Goal: Task Accomplishment & Management: Complete application form

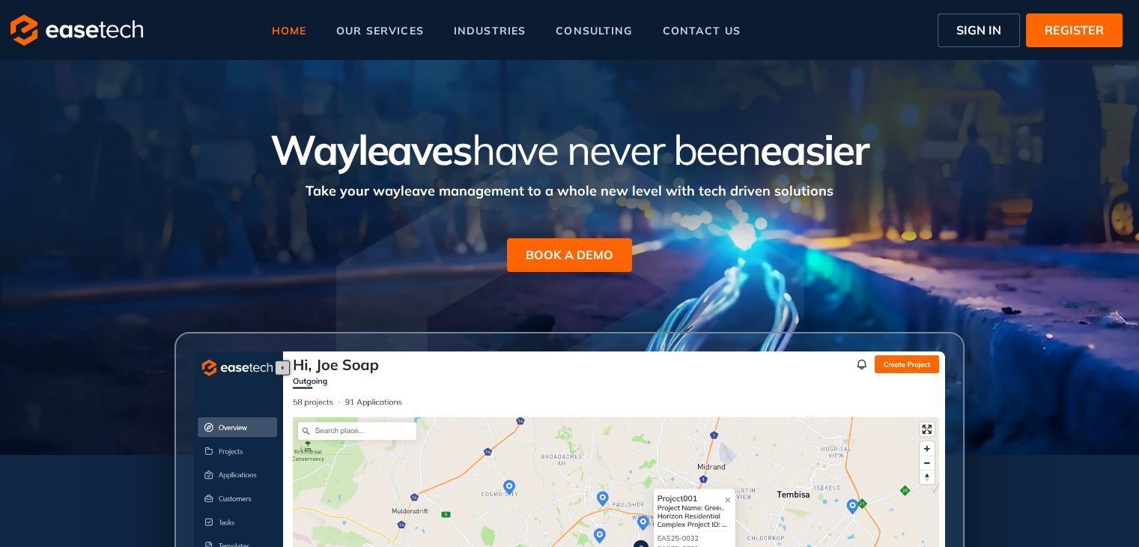
click at [971, 34] on span "SIGN IN" at bounding box center [978, 30] width 45 height 18
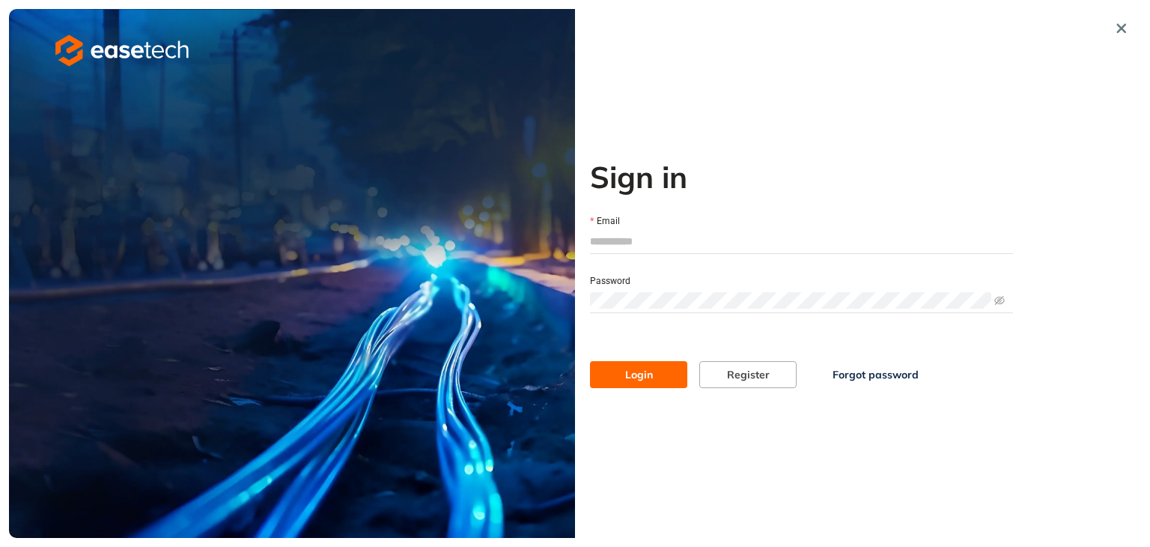
type input "**********"
click at [647, 376] on span "Login" at bounding box center [639, 374] width 28 height 16
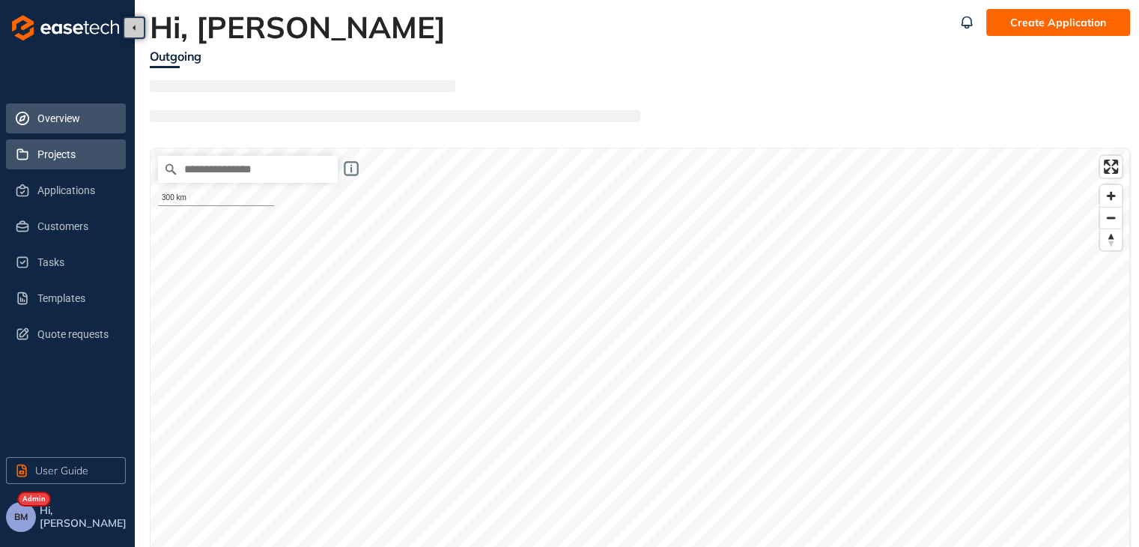
click at [48, 153] on span "Projects" at bounding box center [75, 154] width 76 height 30
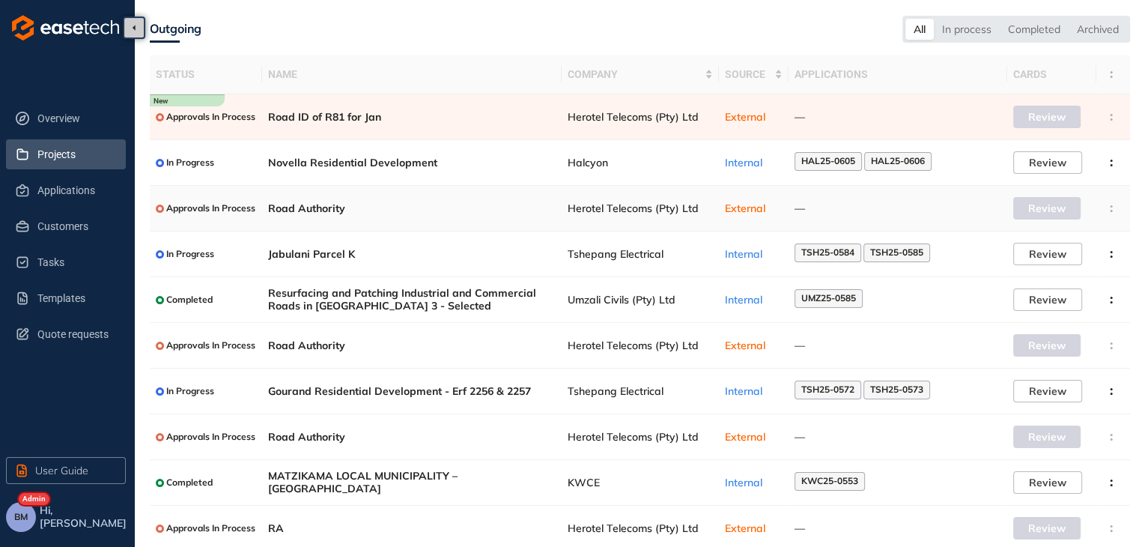
scroll to position [97, 0]
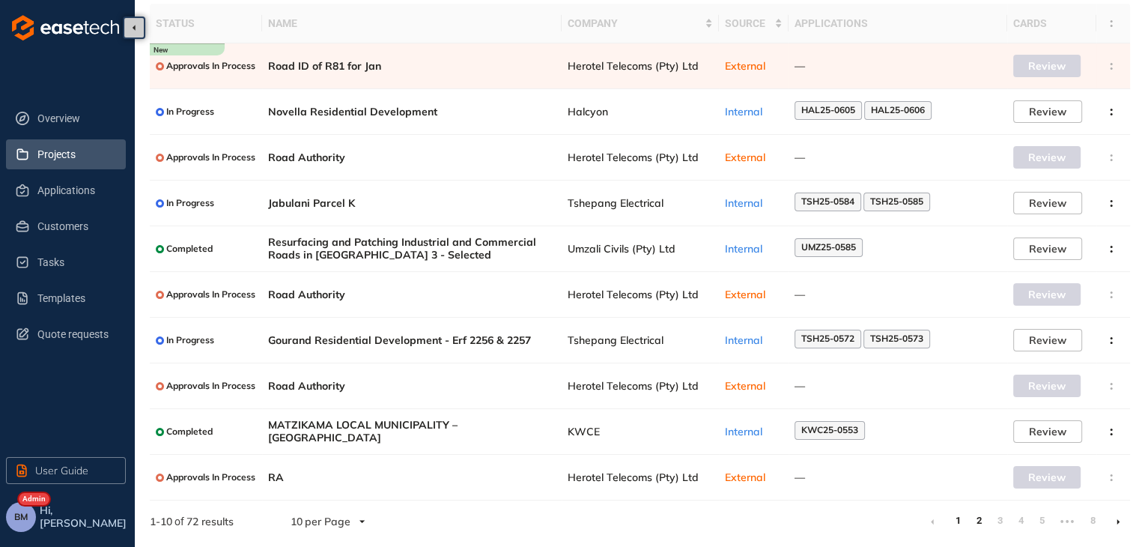
click at [979, 518] on link "2" at bounding box center [978, 520] width 15 height 22
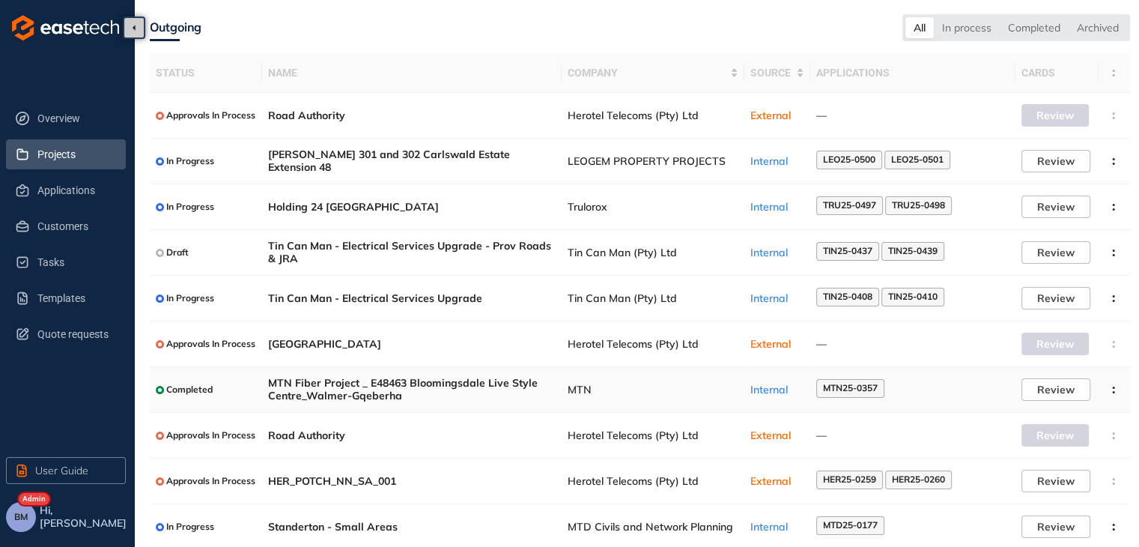
scroll to position [22, 0]
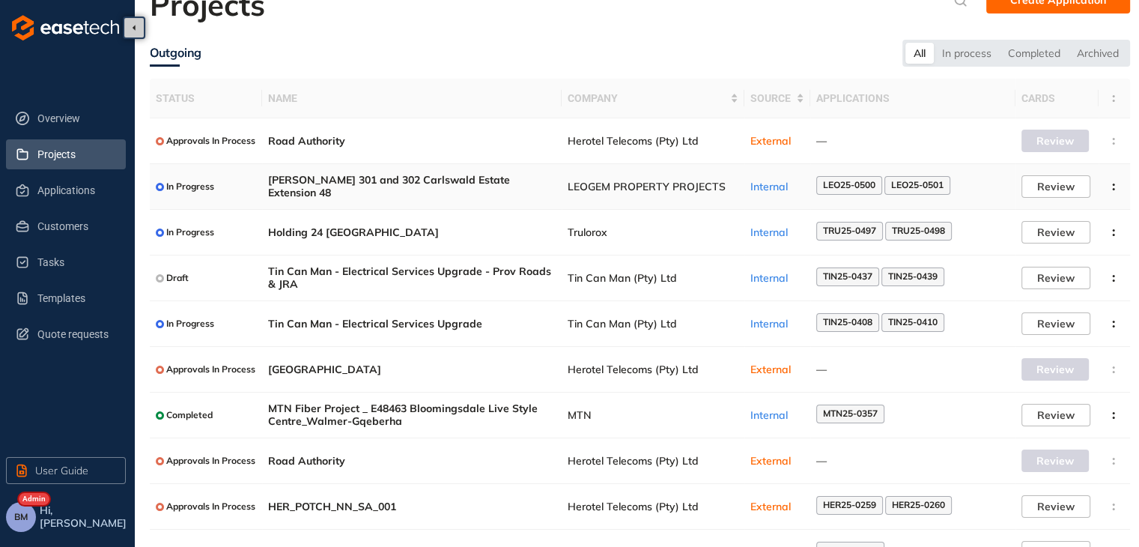
click at [577, 187] on span "LEOGEM PROPERTY PROJECTS" at bounding box center [653, 186] width 171 height 13
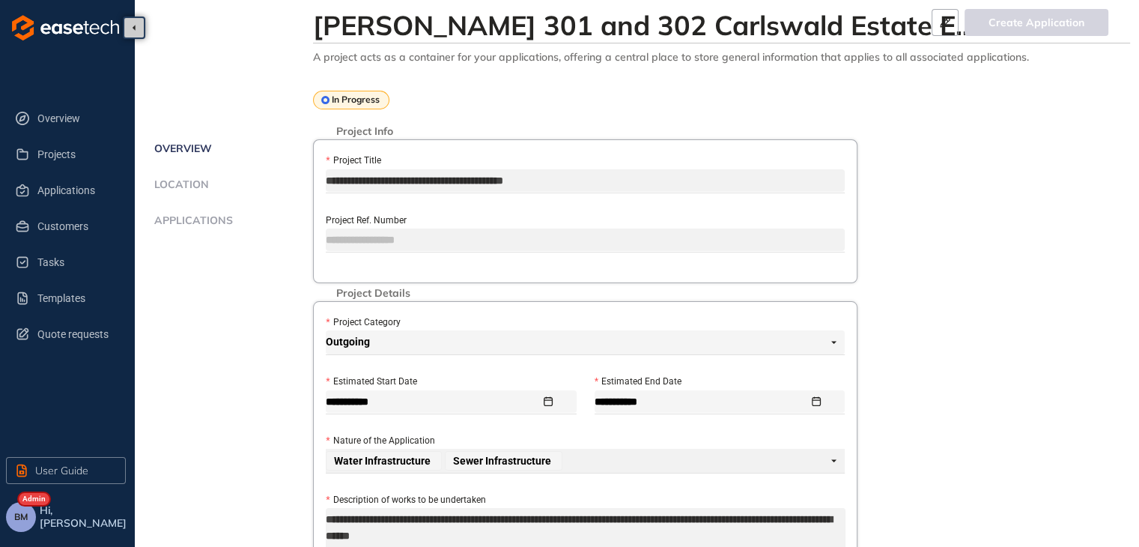
click at [186, 219] on span "Applications" at bounding box center [191, 220] width 83 height 13
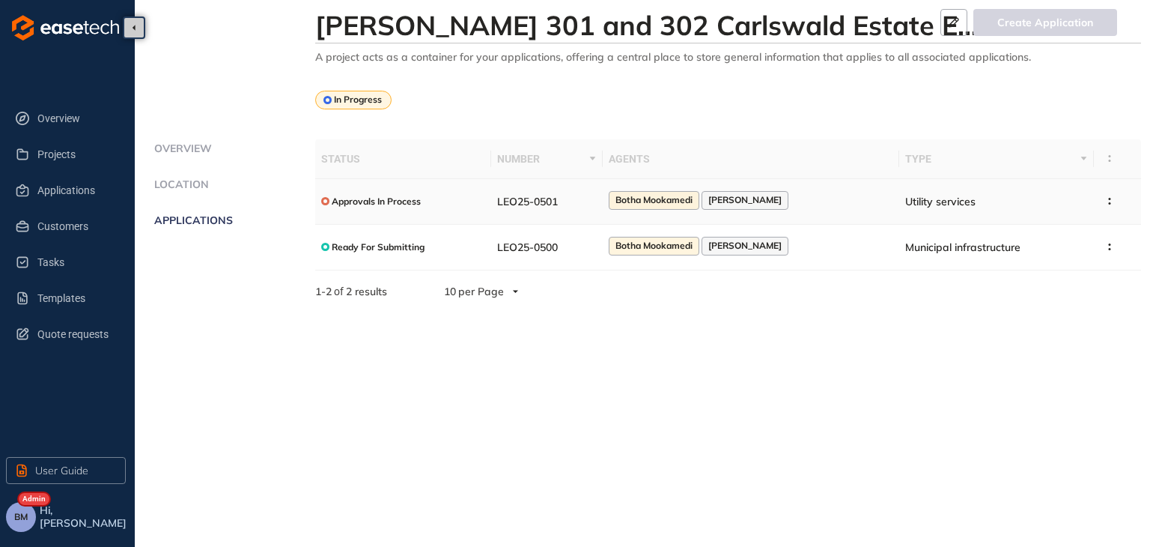
click at [676, 204] on span "Botha Mookamedi" at bounding box center [654, 200] width 77 height 10
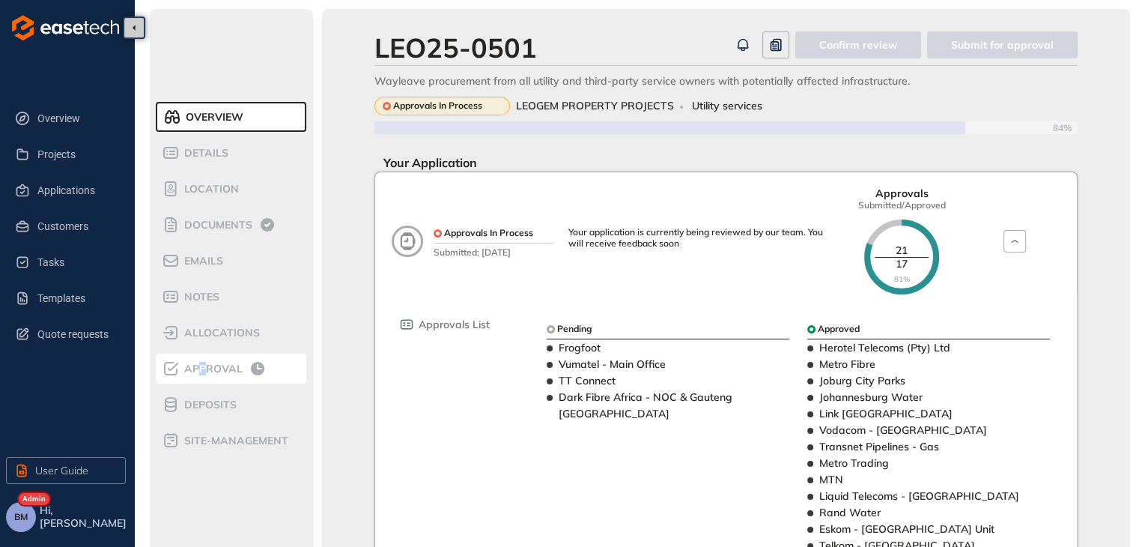
click at [202, 371] on span "Approval" at bounding box center [211, 368] width 63 height 13
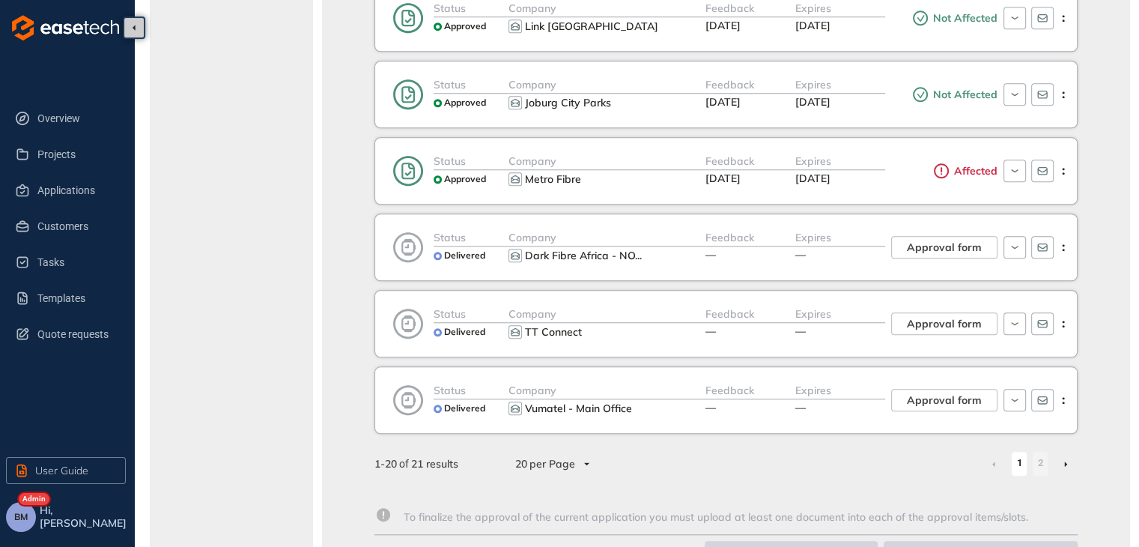
scroll to position [1324, 0]
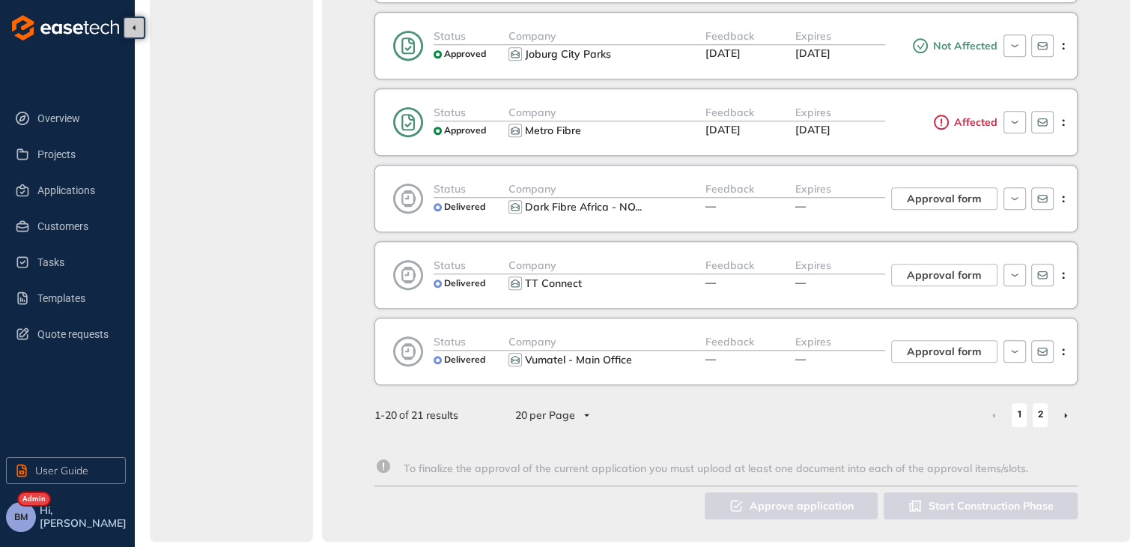
click at [1039, 407] on link "2" at bounding box center [1040, 414] width 15 height 22
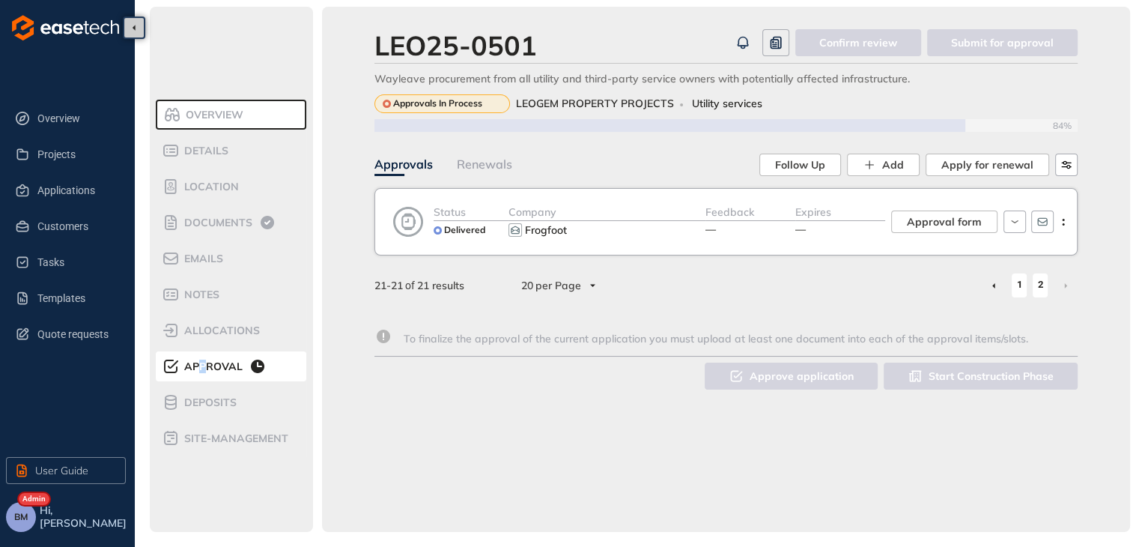
click at [1016, 282] on link "1" at bounding box center [1019, 284] width 15 height 22
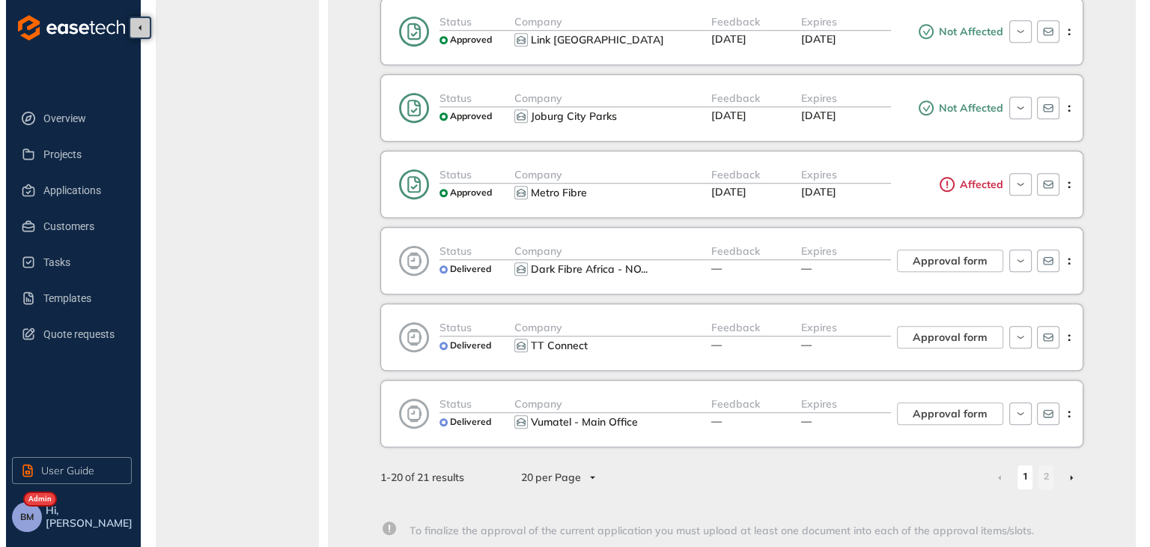
scroll to position [1324, 0]
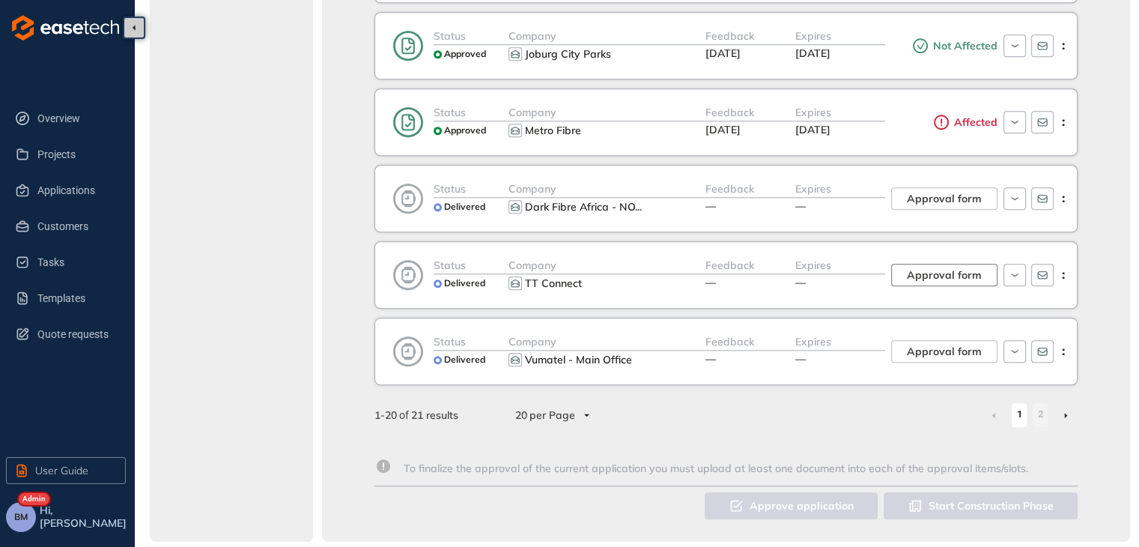
click at [932, 273] on span "Approval form" at bounding box center [944, 275] width 75 height 16
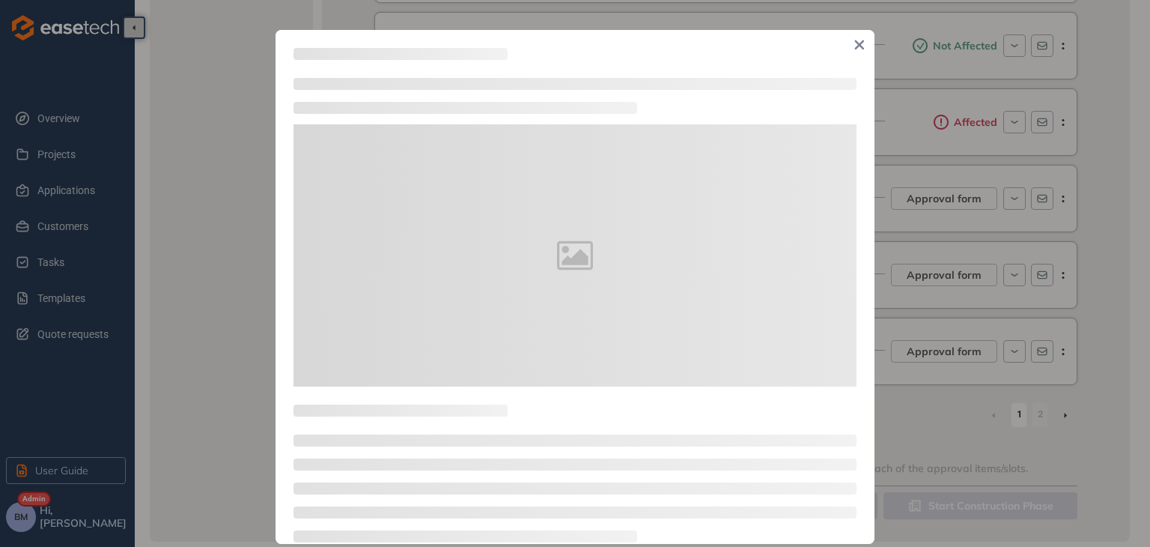
type textarea "**********"
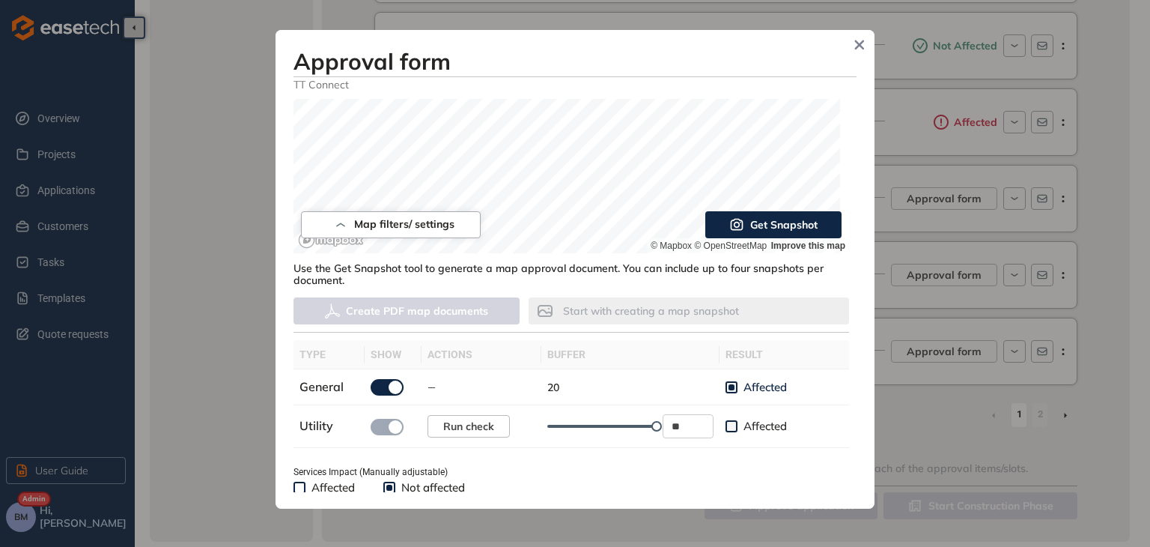
scroll to position [449, 0]
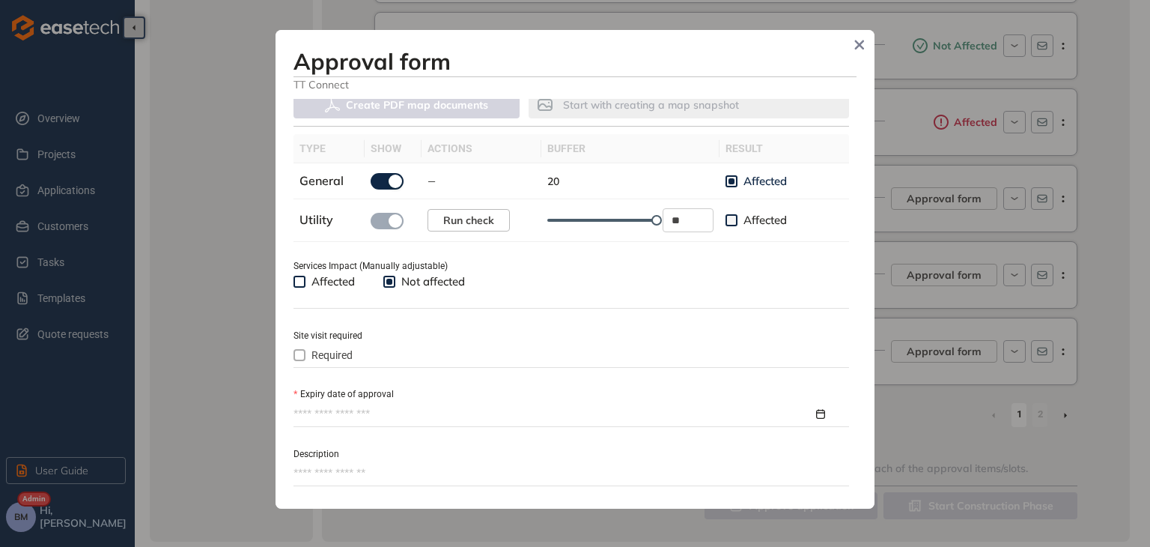
click at [330, 419] on input "Expiry date of approval" at bounding box center [554, 414] width 520 height 16
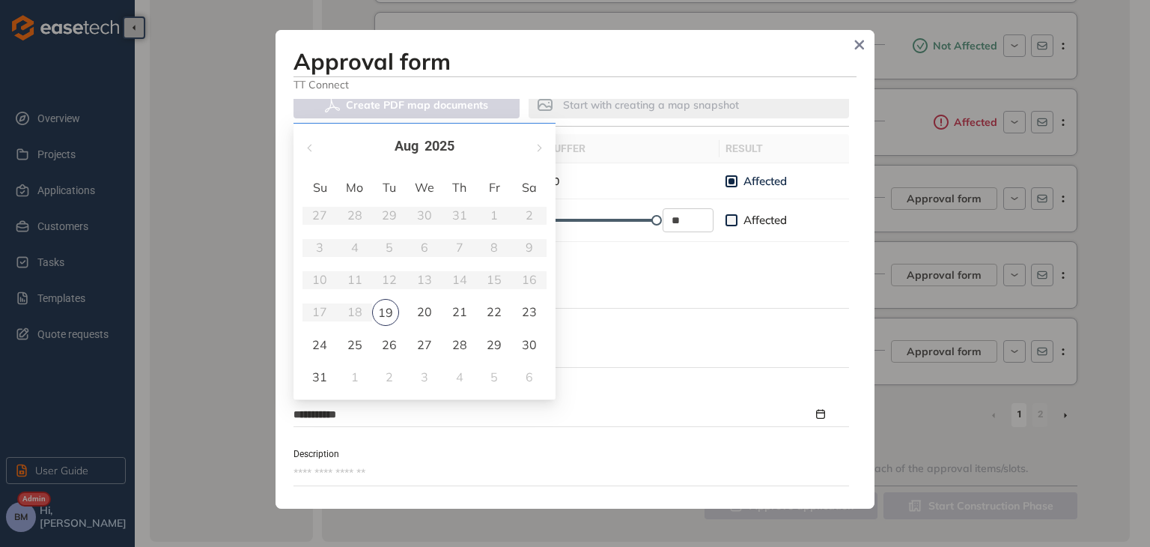
type input "**********"
click at [539, 151] on button "button" at bounding box center [538, 146] width 16 height 31
type input "**********"
click at [539, 151] on button "button" at bounding box center [538, 146] width 16 height 31
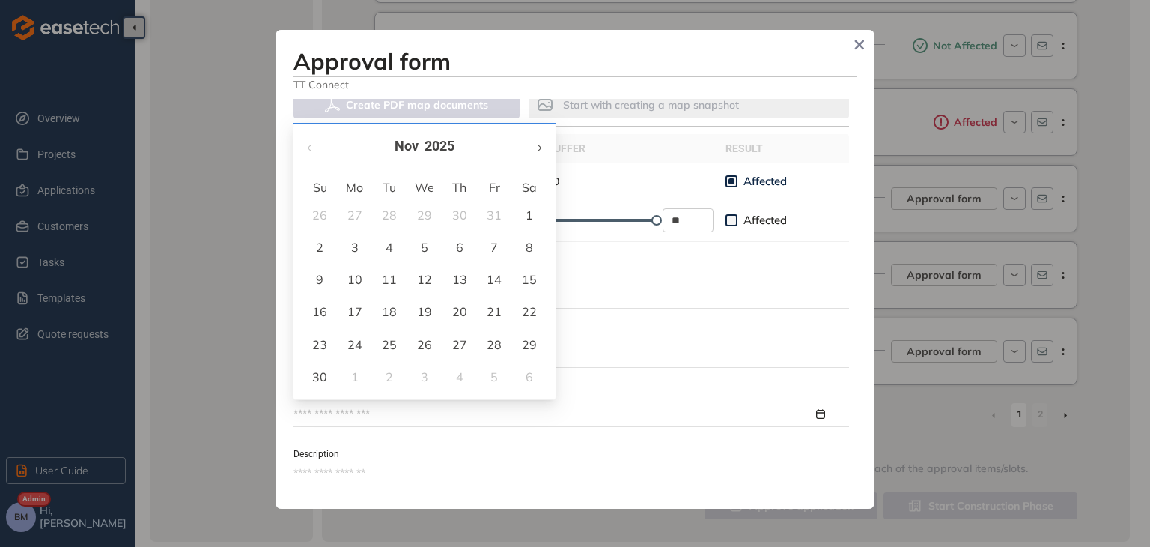
click at [539, 151] on button "button" at bounding box center [538, 146] width 16 height 31
type input "**********"
click at [353, 312] on div "19" at bounding box center [355, 312] width 18 height 18
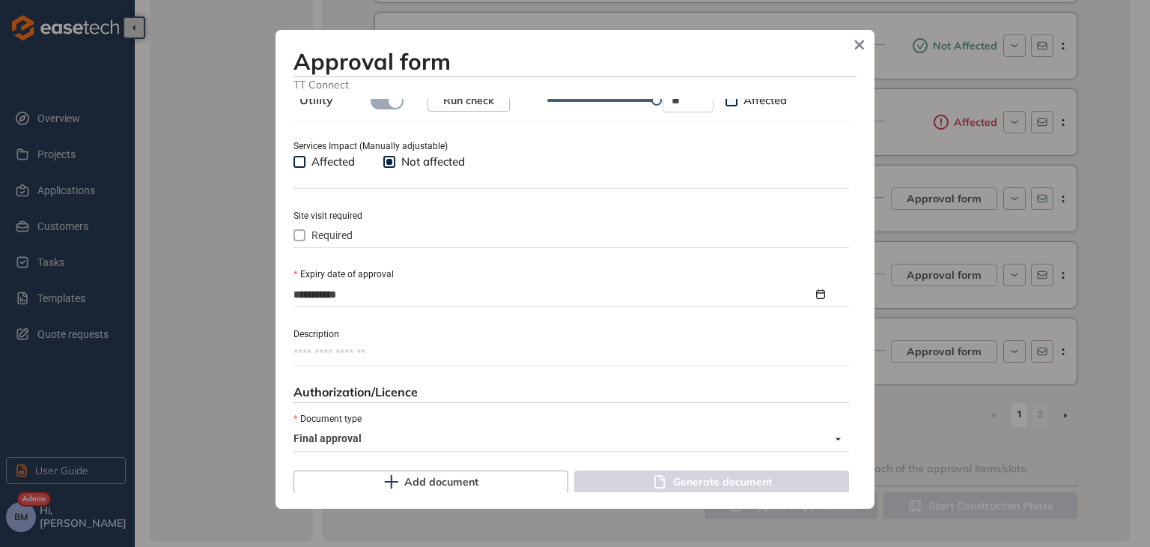
scroll to position [687, 0]
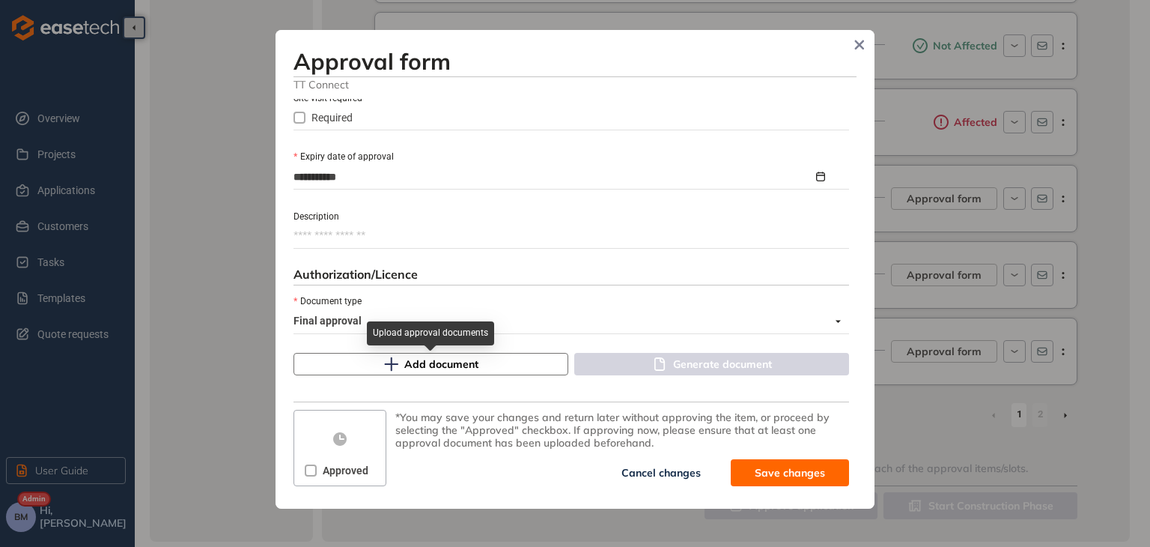
click at [439, 370] on span "Add document" at bounding box center [441, 364] width 74 height 16
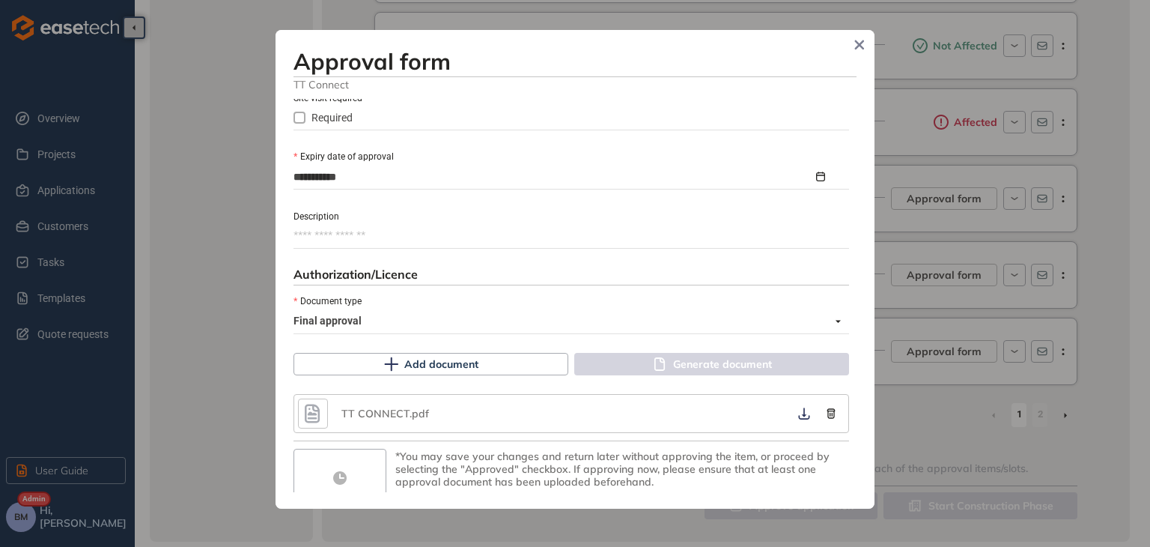
scroll to position [726, 0]
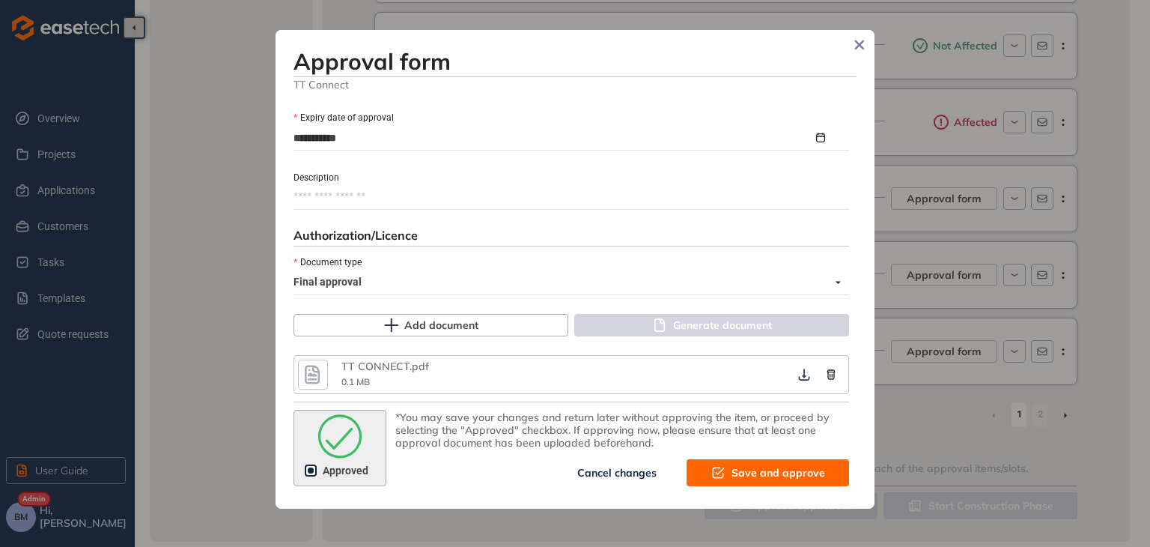
click at [746, 468] on span "Save and approve" at bounding box center [779, 472] width 94 height 16
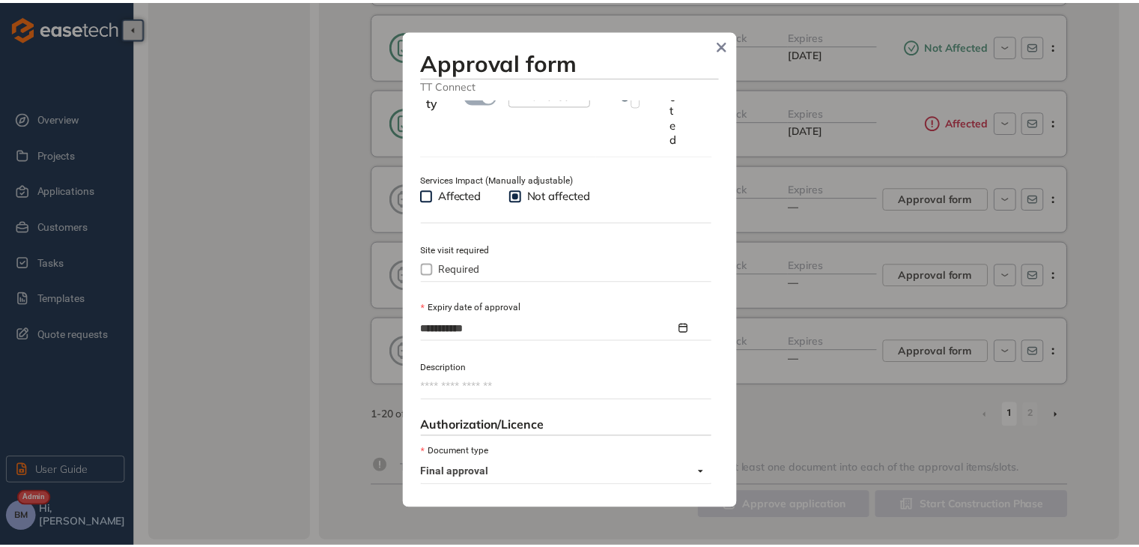
scroll to position [915, 0]
